Goal: Task Accomplishment & Management: Manage account settings

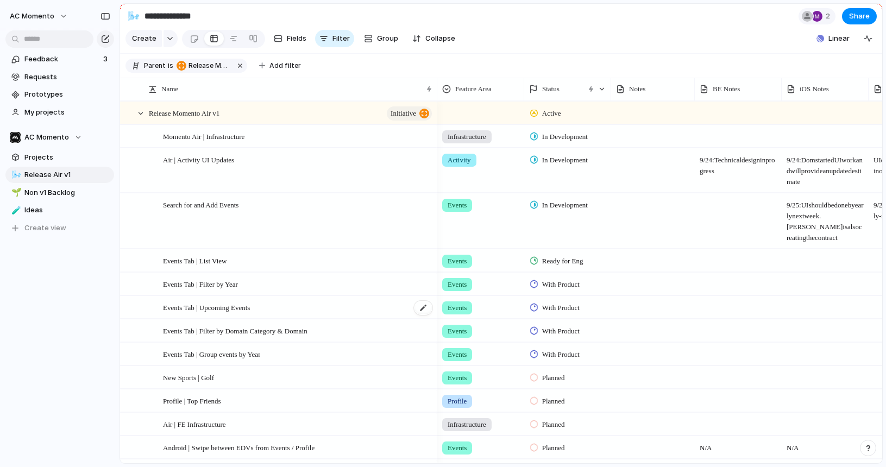
click at [209, 302] on span "Events Tab | Upcoming Events" at bounding box center [206, 307] width 87 height 12
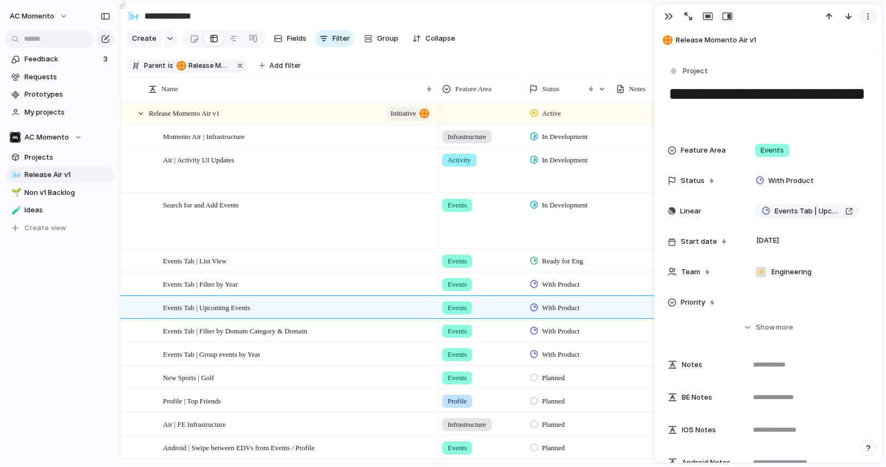
click at [782, 17] on div "button" at bounding box center [868, 16] width 9 height 9
click at [782, 58] on span "Delete" at bounding box center [821, 56] width 23 height 11
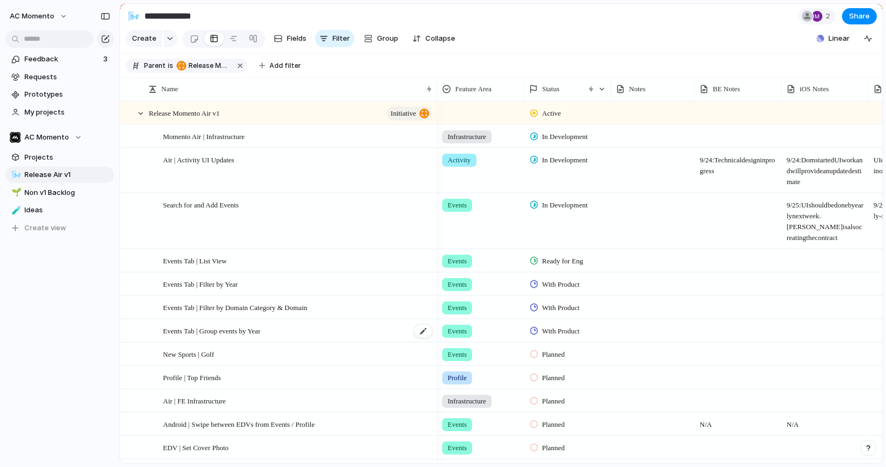
click at [197, 330] on span "Events Tab | Group events by Year" at bounding box center [211, 330] width 97 height 12
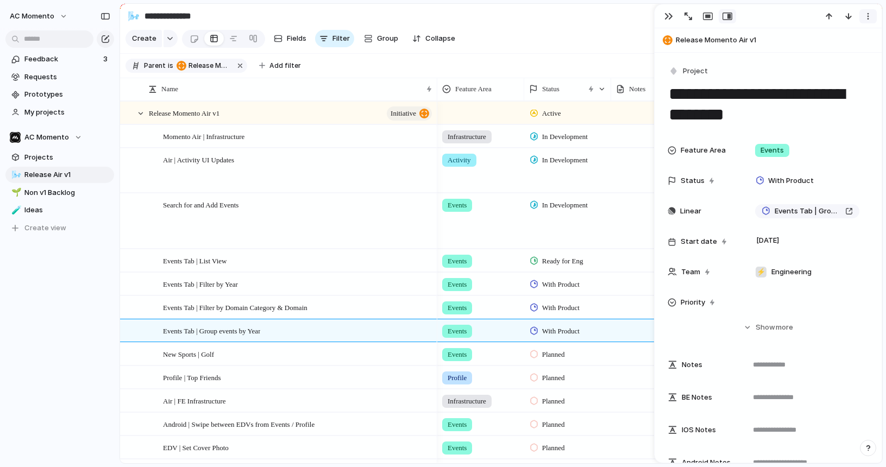
click at [782, 17] on div "button" at bounding box center [868, 16] width 9 height 9
click at [782, 55] on span "Delete" at bounding box center [821, 56] width 23 height 11
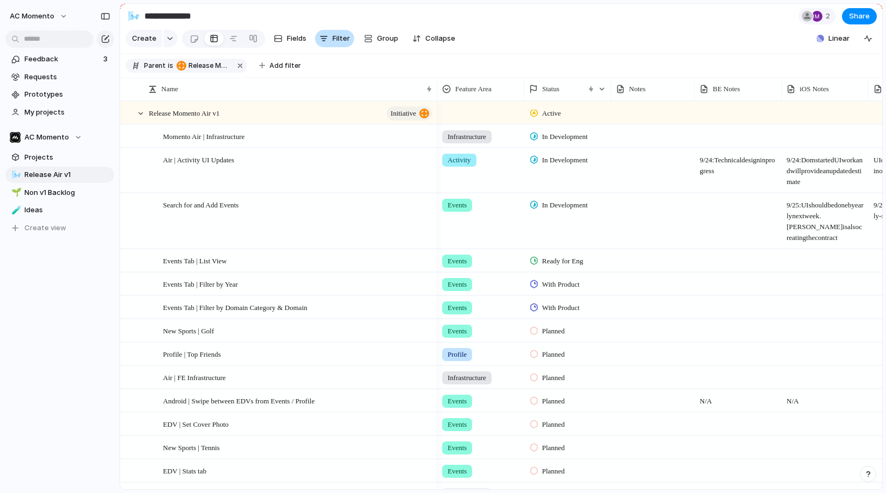
click at [333, 39] on span "Filter" at bounding box center [341, 38] width 17 height 11
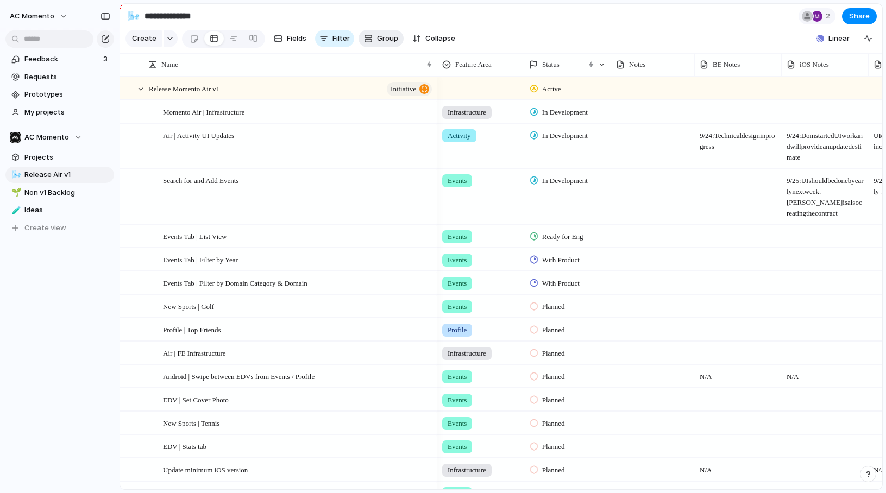
click at [364, 35] on div "button" at bounding box center [368, 38] width 9 height 9
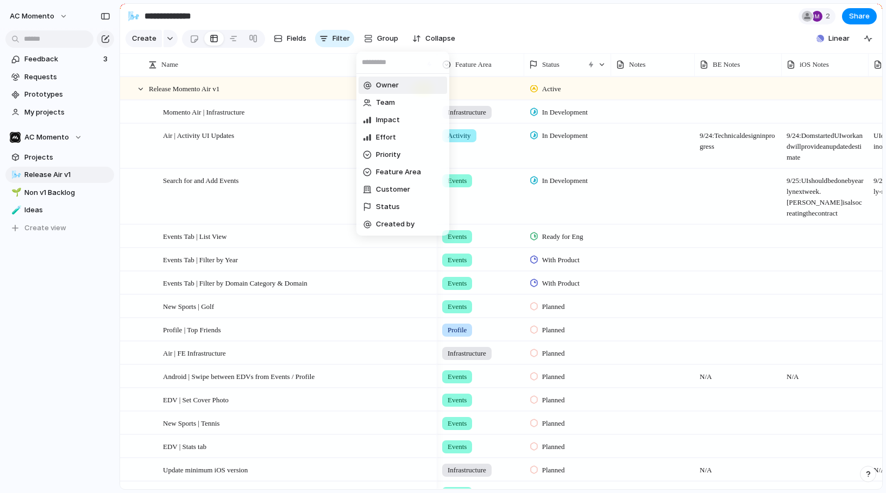
click at [339, 41] on div "Owner Team Impact Effort Priority Feature Area Customer Status Created by" at bounding box center [443, 246] width 886 height 493
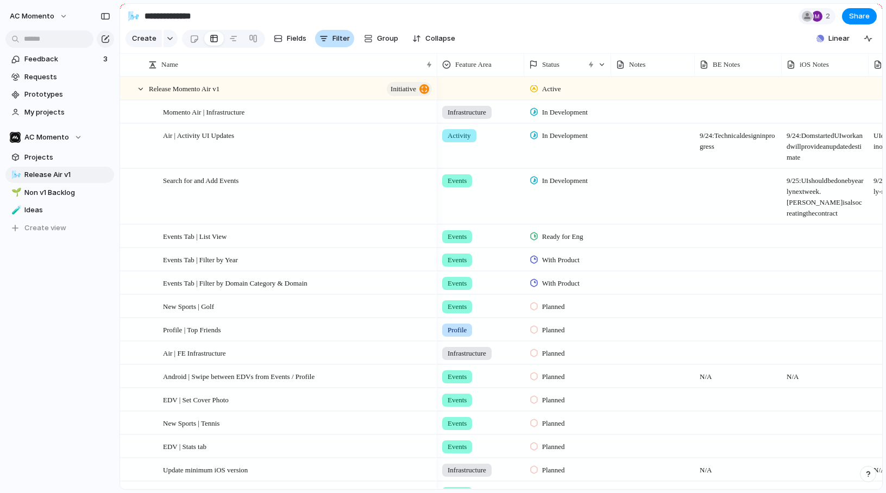
click at [333, 39] on span "Filter" at bounding box center [341, 38] width 17 height 11
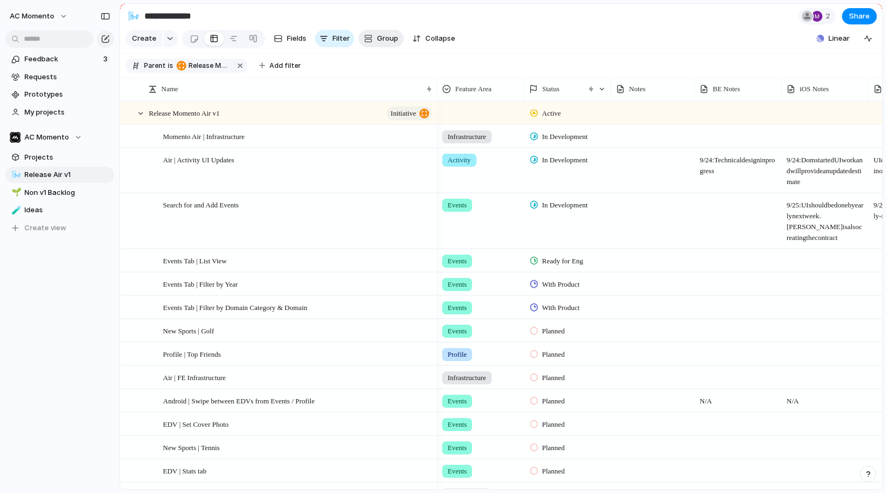
click at [382, 40] on span "Group" at bounding box center [387, 38] width 21 height 11
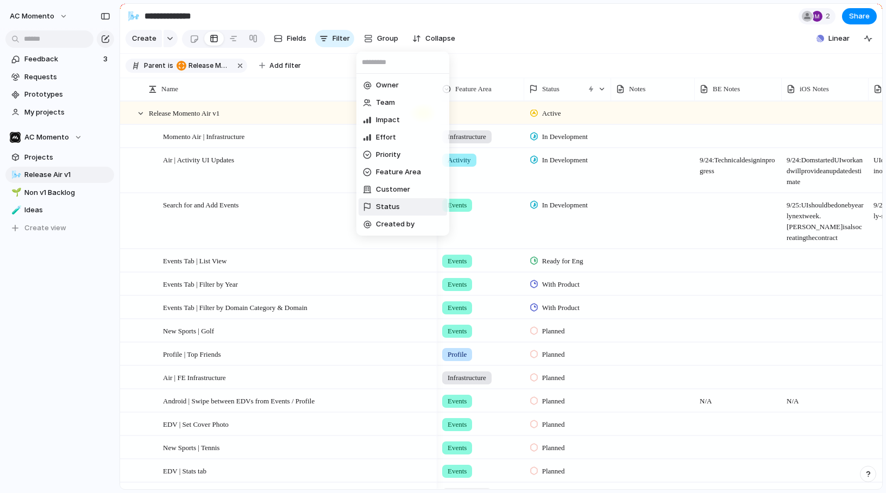
click at [430, 200] on li "Status" at bounding box center [403, 206] width 89 height 17
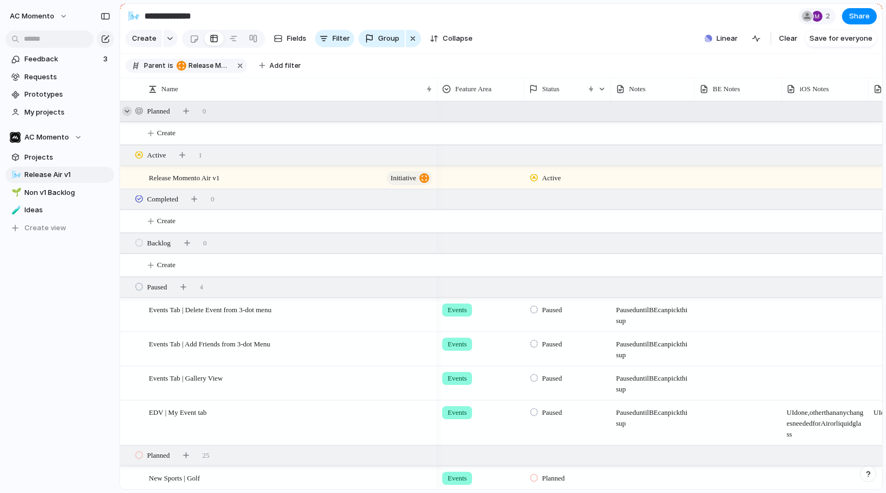
click at [126, 110] on div at bounding box center [127, 112] width 10 height 10
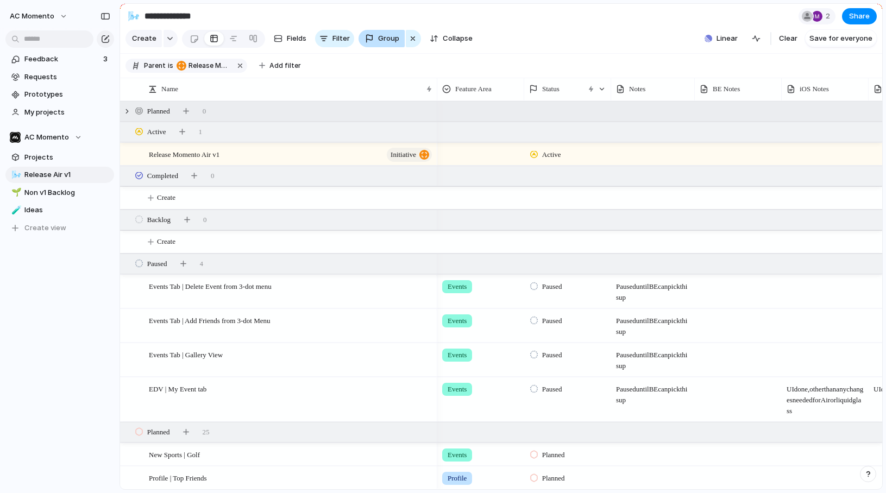
click at [387, 37] on span "Group" at bounding box center [388, 38] width 21 height 11
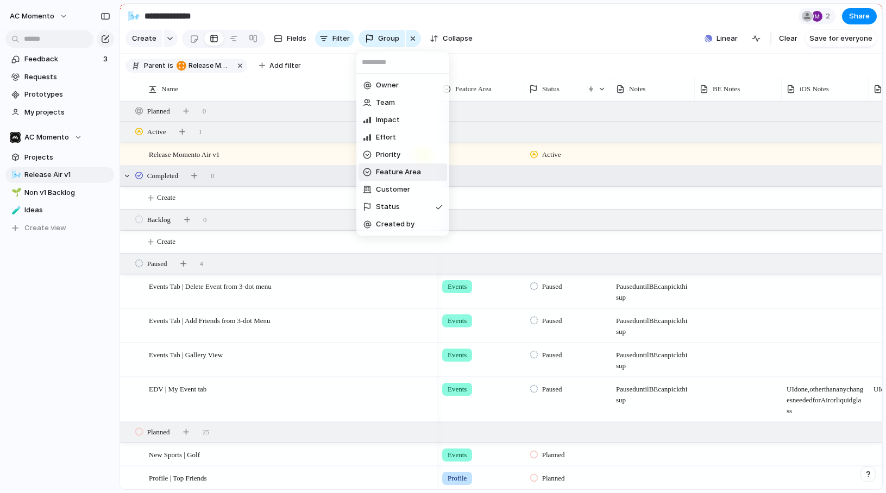
click at [399, 176] on span "Feature Area" at bounding box center [398, 172] width 45 height 11
